Goal: Check status: Check status

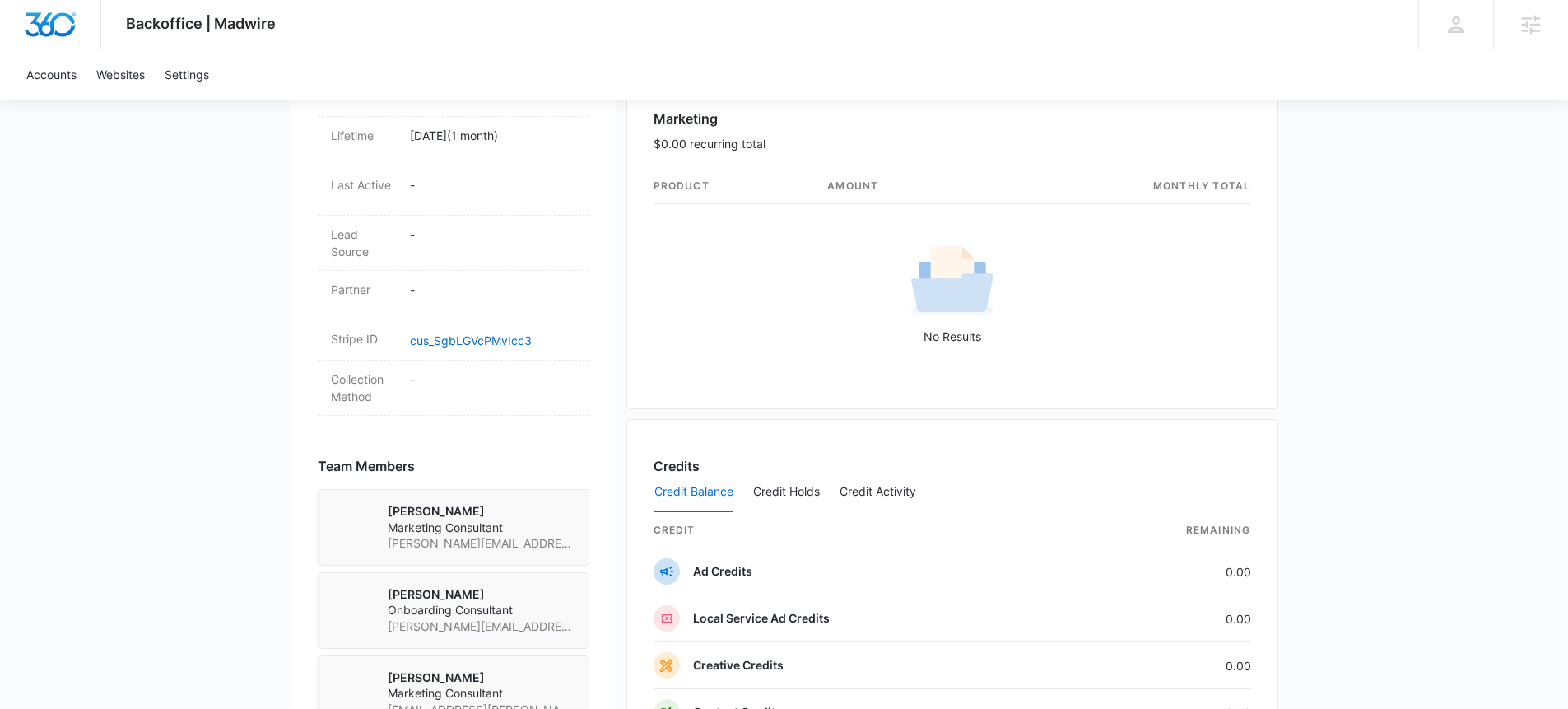
scroll to position [1457, 0]
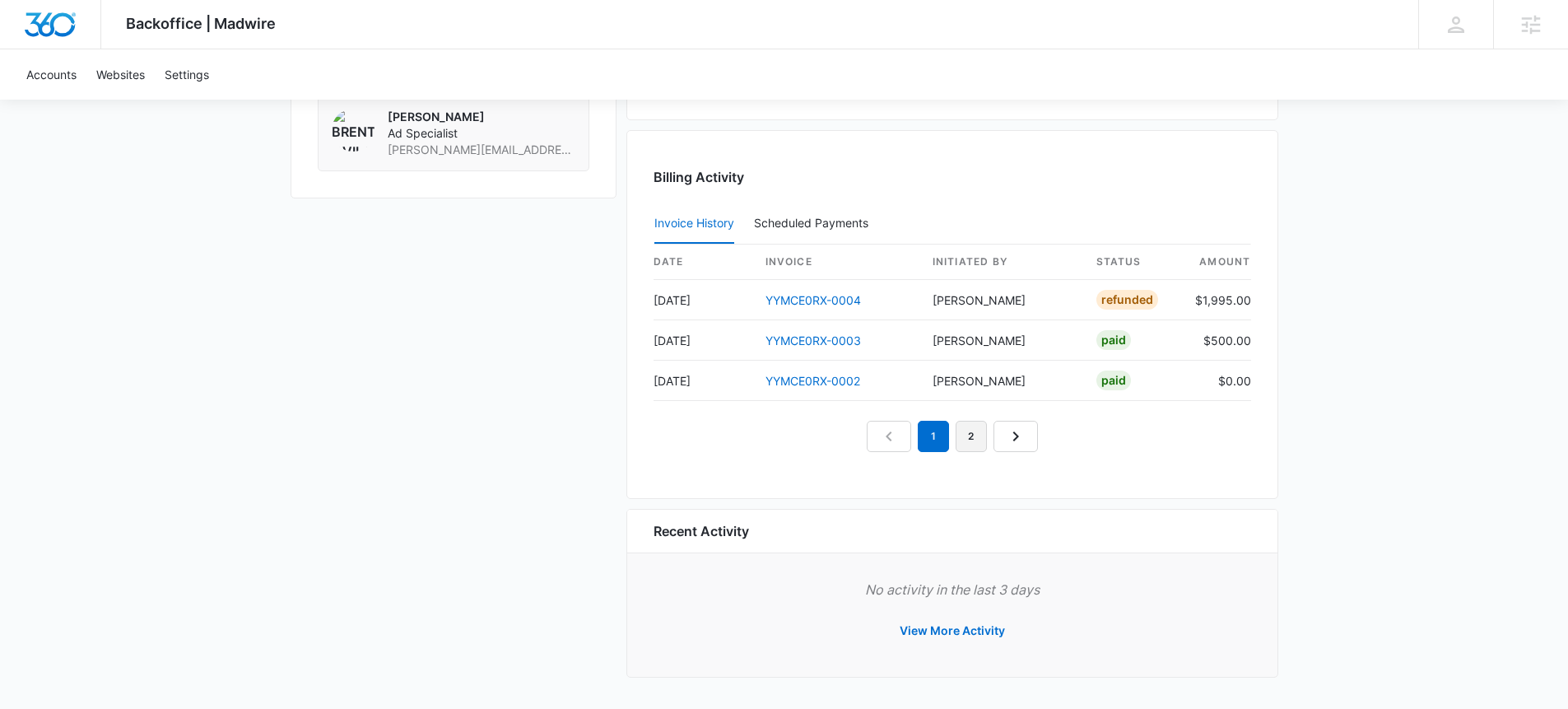
click at [971, 443] on link "2" at bounding box center [970, 436] width 31 height 31
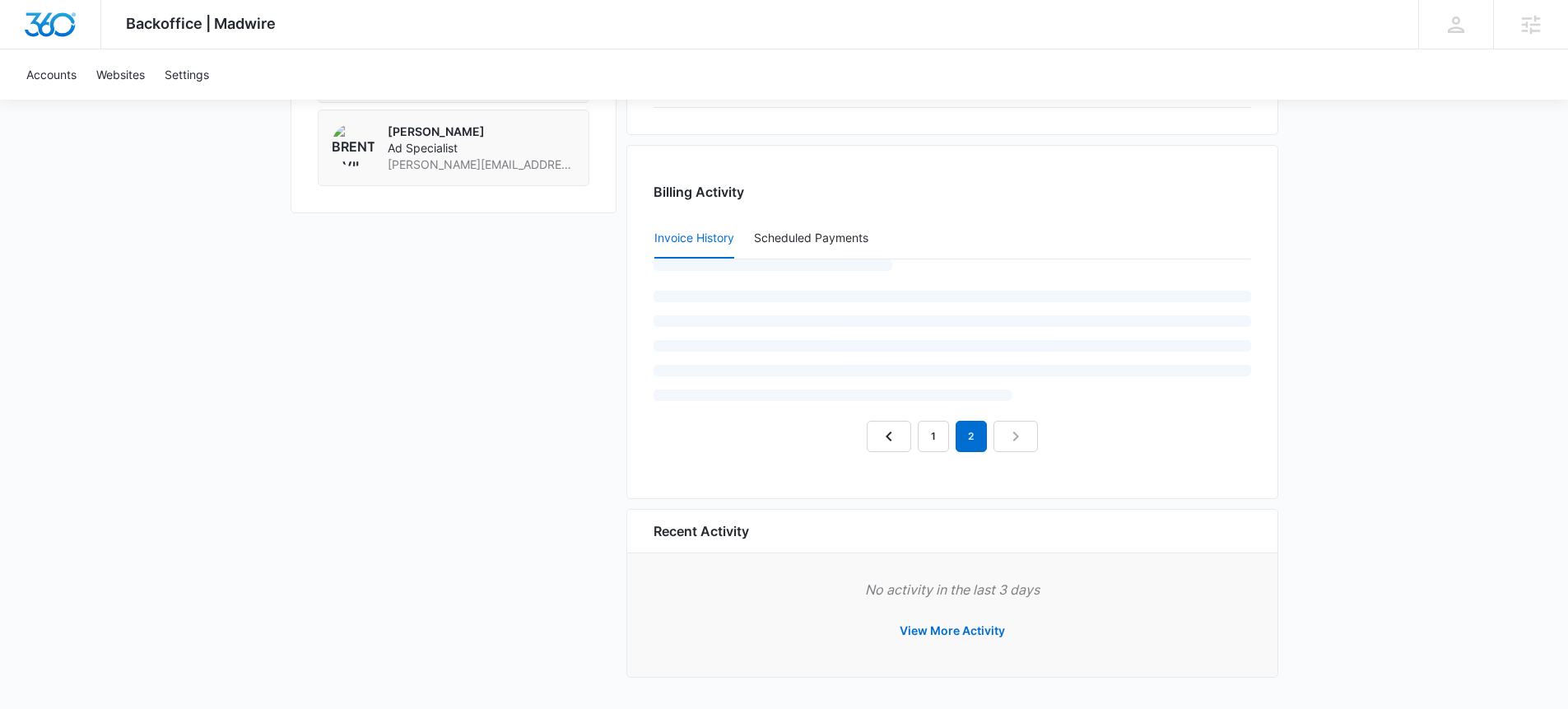
scroll to position [1376, 0]
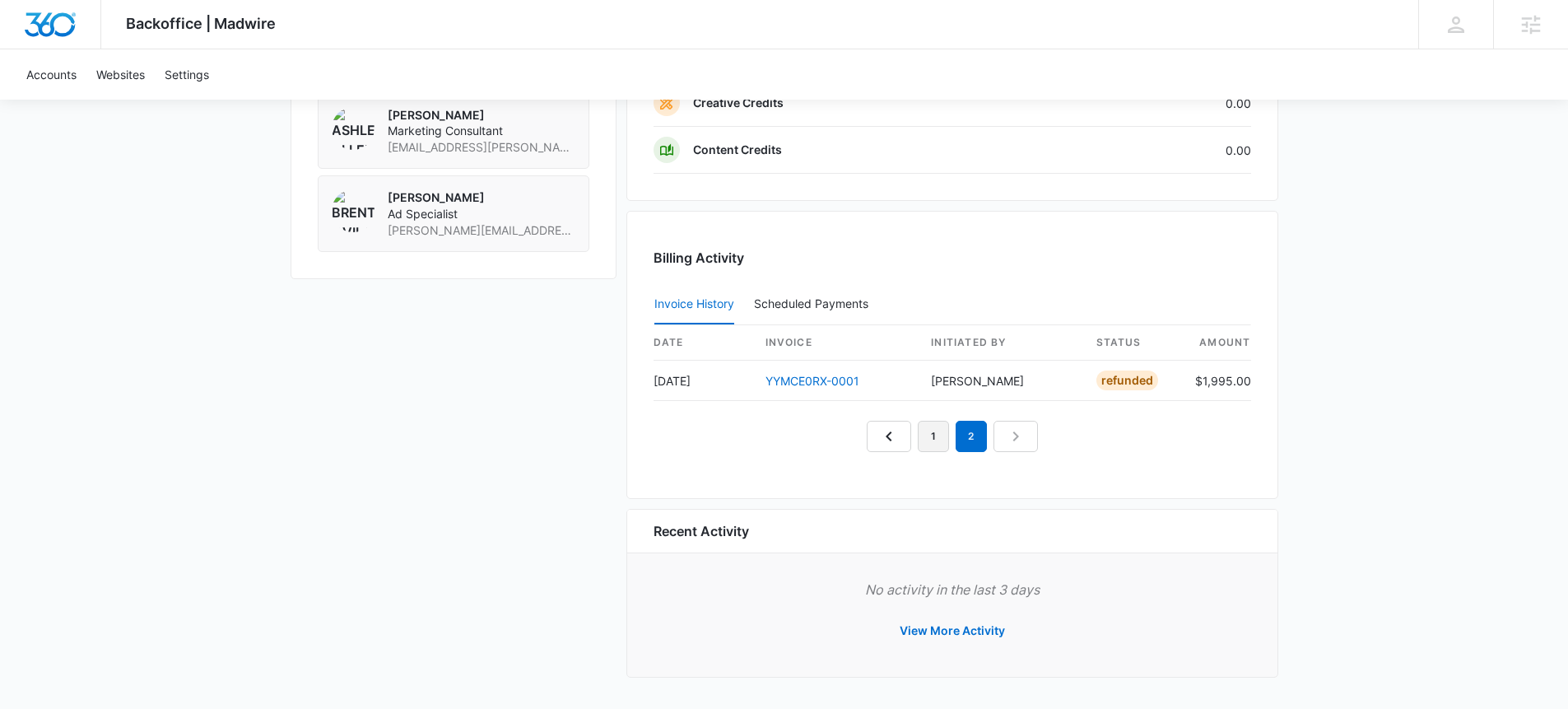
click at [942, 431] on link "1" at bounding box center [933, 436] width 31 height 31
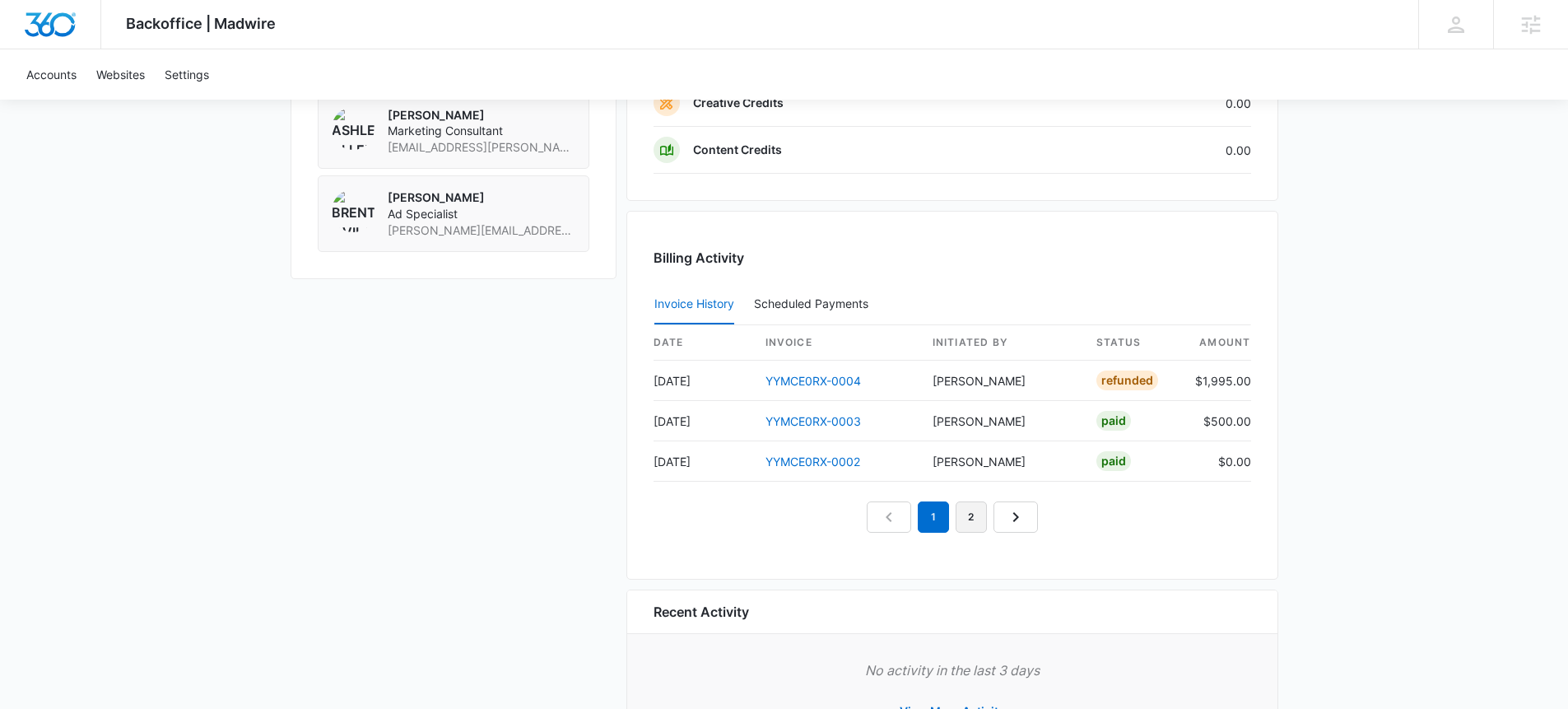
click at [981, 513] on link "2" at bounding box center [970, 516] width 31 height 31
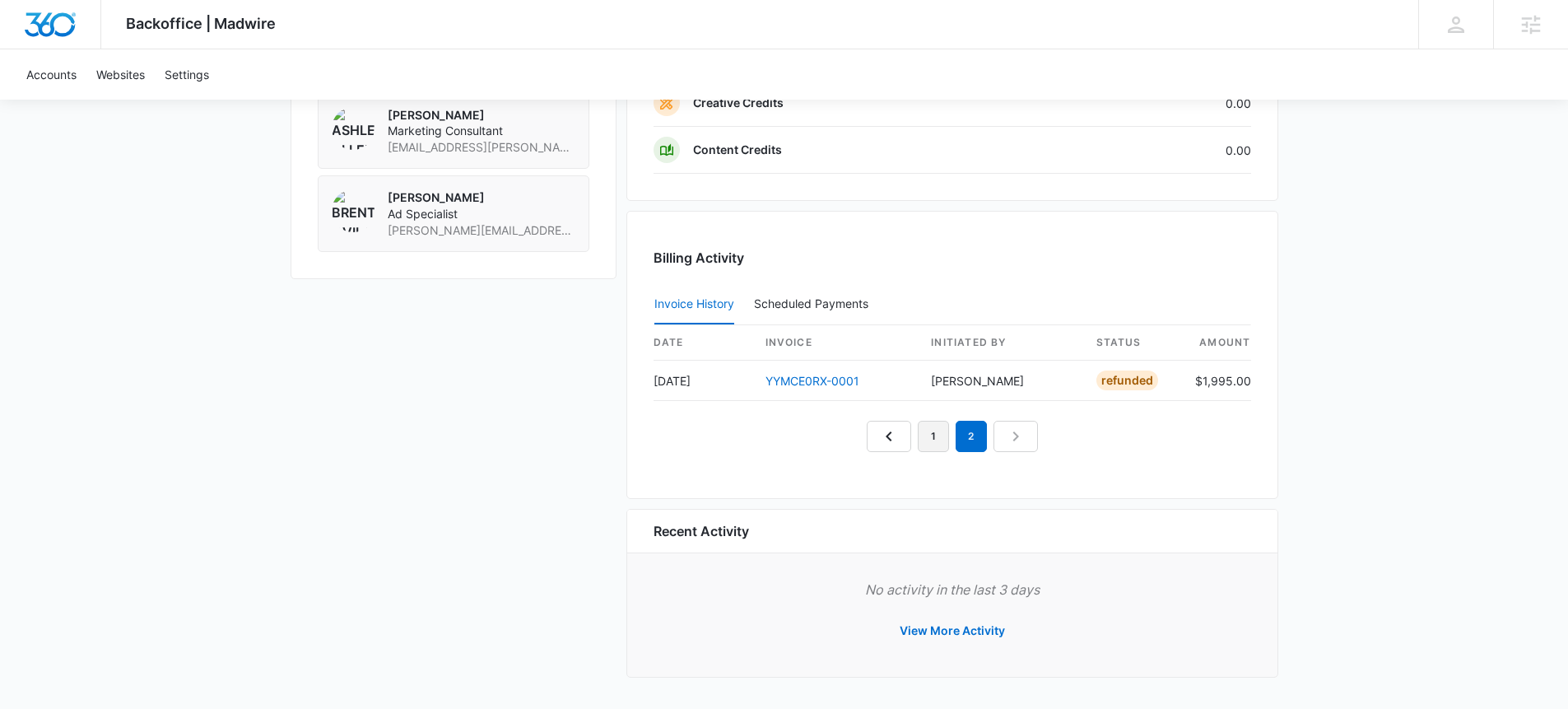
click at [933, 440] on link "1" at bounding box center [933, 436] width 31 height 31
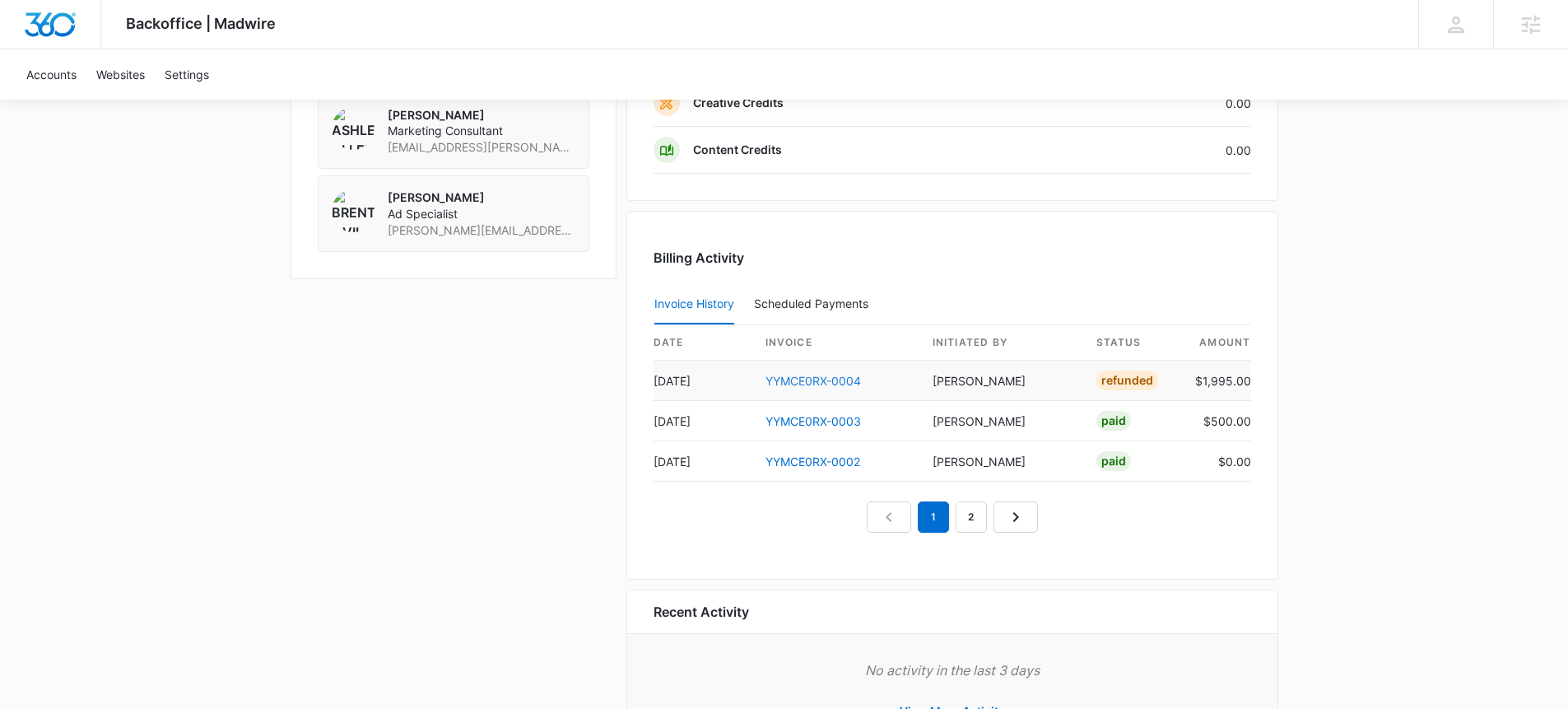
click at [848, 383] on link "YYMCE0RX-0004" at bounding box center [813, 380] width 95 height 14
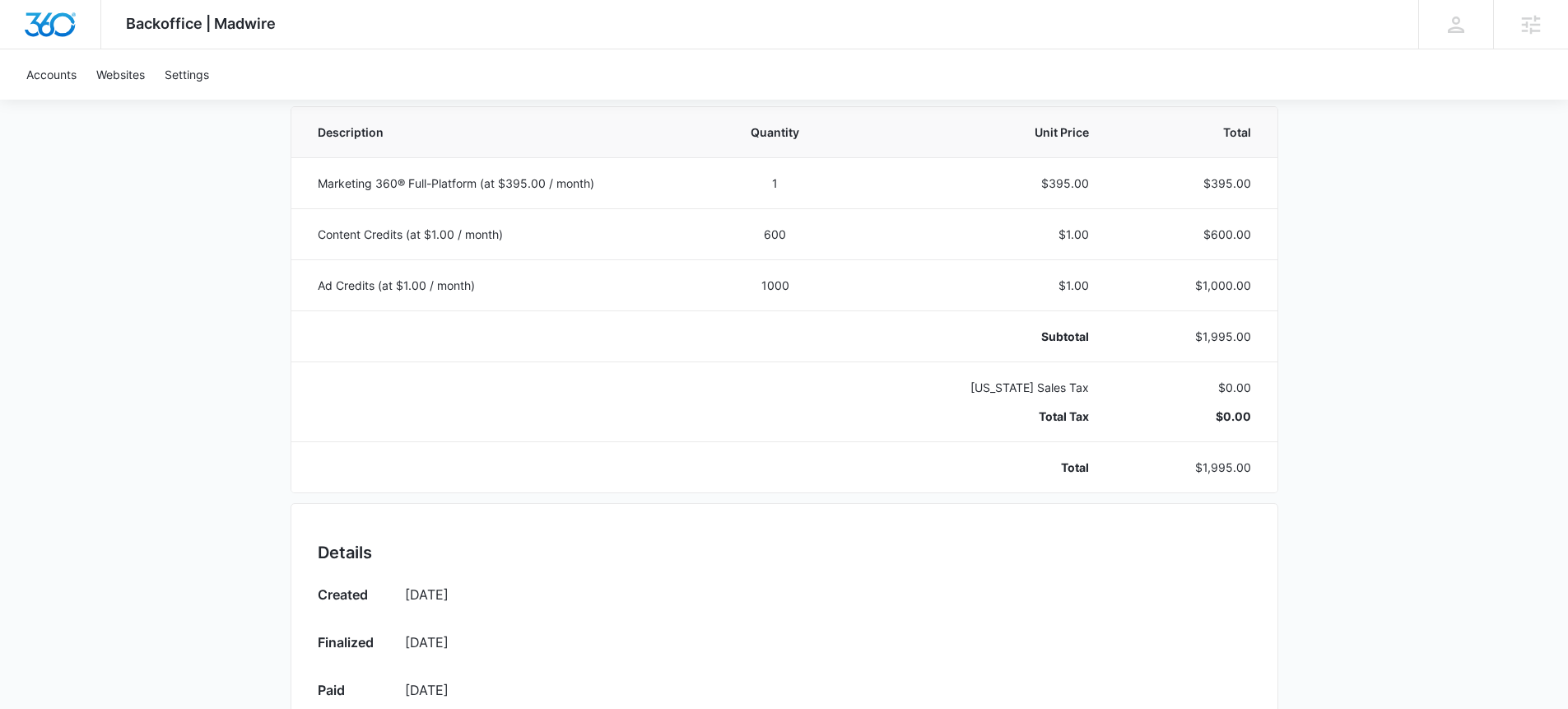
scroll to position [335, 0]
